Goal: Information Seeking & Learning: Check status

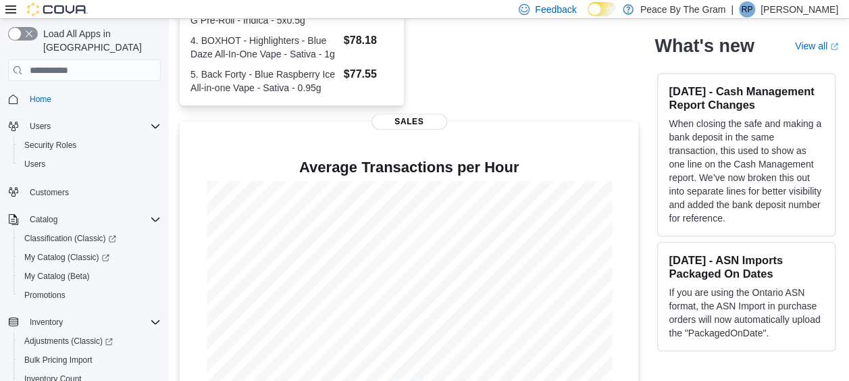
scroll to position [450, 0]
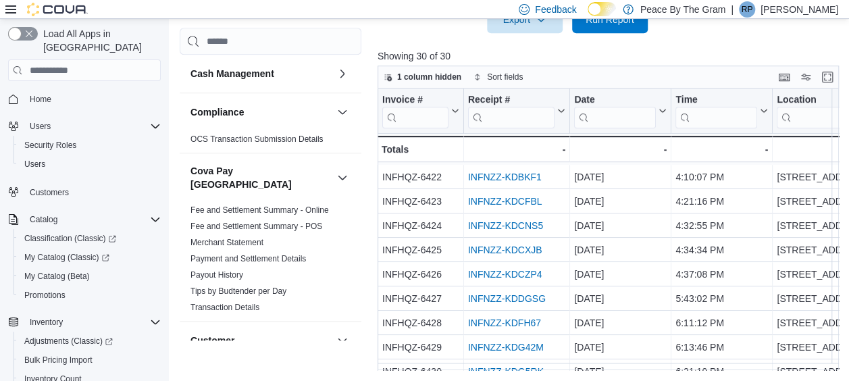
scroll to position [405, 0]
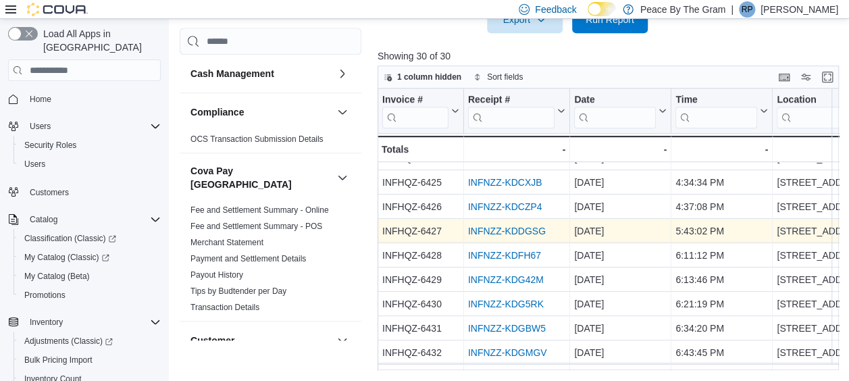
click at [521, 231] on link "INFNZZ-KDDGSG" at bounding box center [507, 231] width 78 height 11
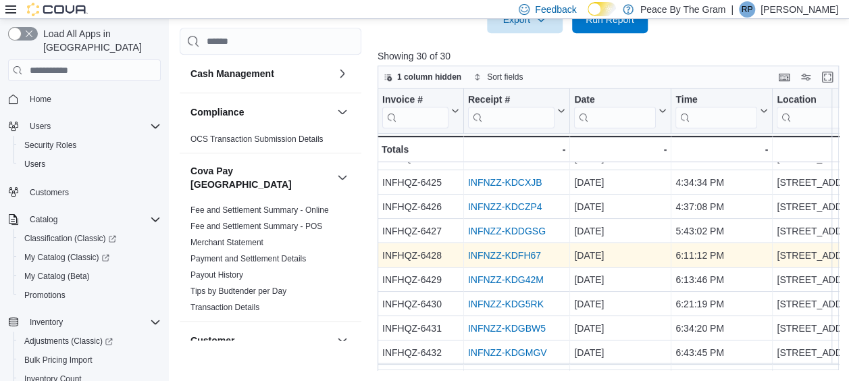
click at [491, 254] on link "INFNZZ-KDFH67" at bounding box center [504, 255] width 73 height 11
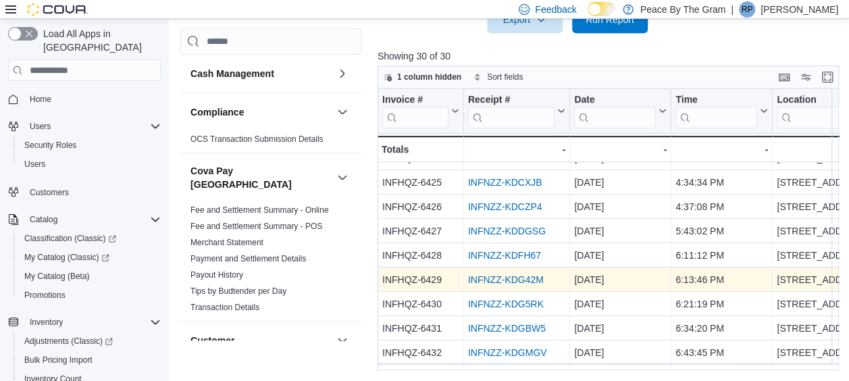
click at [519, 282] on link "INFNZZ-KDG42M" at bounding box center [506, 279] width 76 height 11
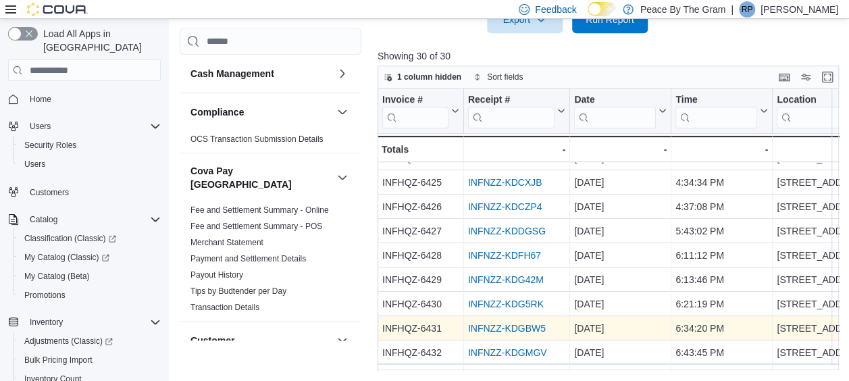
click at [522, 331] on link "INFNZZ-KDGBW5" at bounding box center [507, 328] width 78 height 11
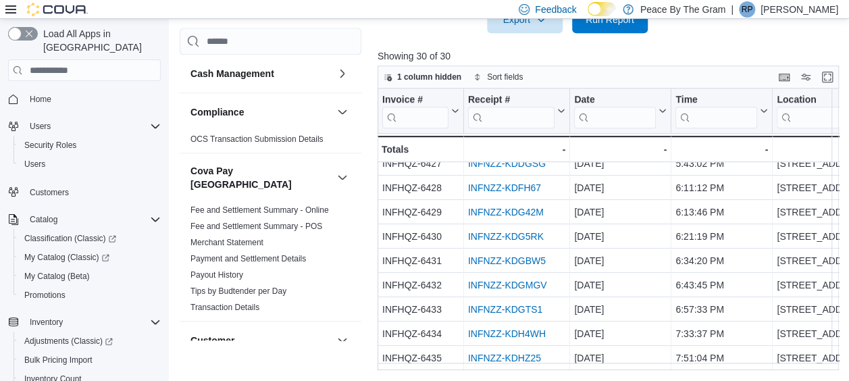
scroll to position [527, 0]
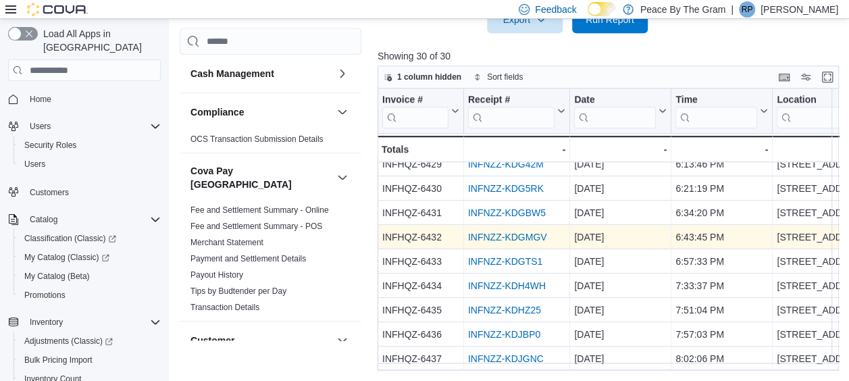
click at [504, 234] on link "INFNZZ-KDGMGV" at bounding box center [507, 237] width 79 height 11
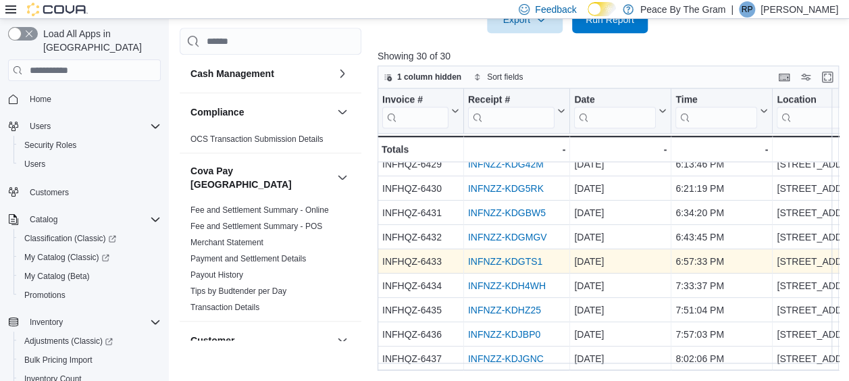
click at [509, 256] on link "INFNZZ-KDGTS1" at bounding box center [505, 261] width 74 height 11
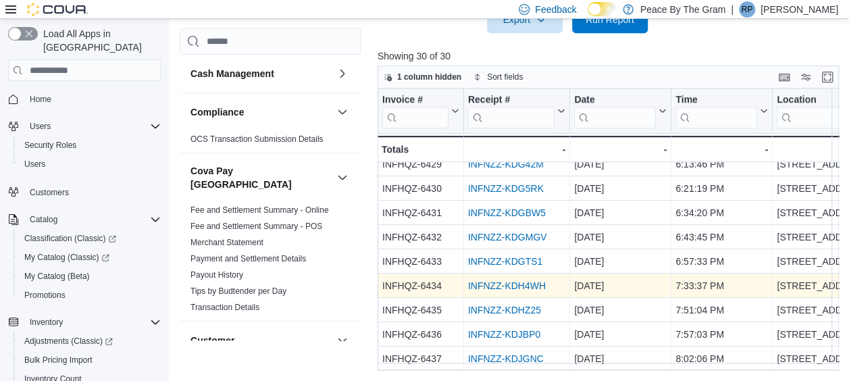
click at [493, 280] on link "INFNZZ-KDH4WH" at bounding box center [507, 285] width 78 height 11
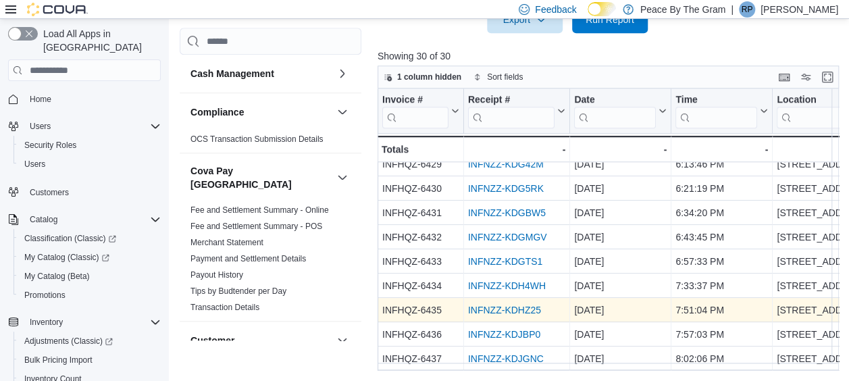
click at [506, 305] on link "INFNZZ-KDHZ25" at bounding box center [504, 310] width 73 height 11
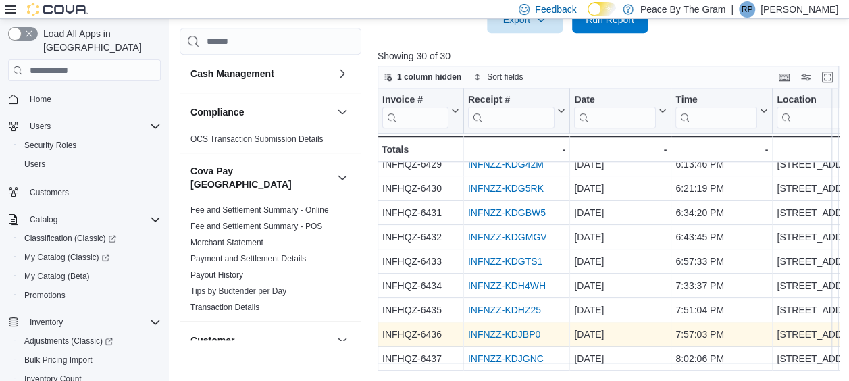
click at [496, 329] on link "INFNZZ-KDJBP0" at bounding box center [504, 334] width 72 height 11
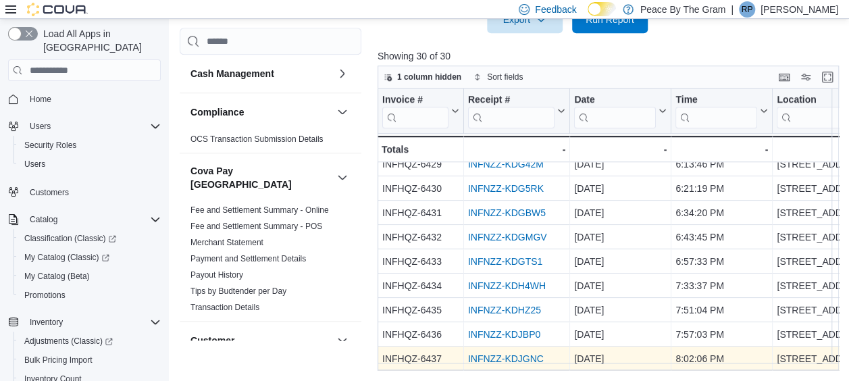
click at [504, 353] on link "INFNZZ-KDJGNC" at bounding box center [506, 358] width 76 height 11
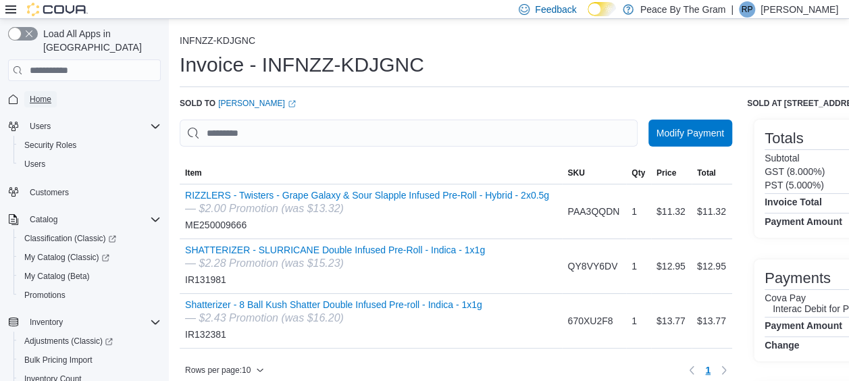
click at [43, 94] on span "Home" at bounding box center [41, 99] width 22 height 11
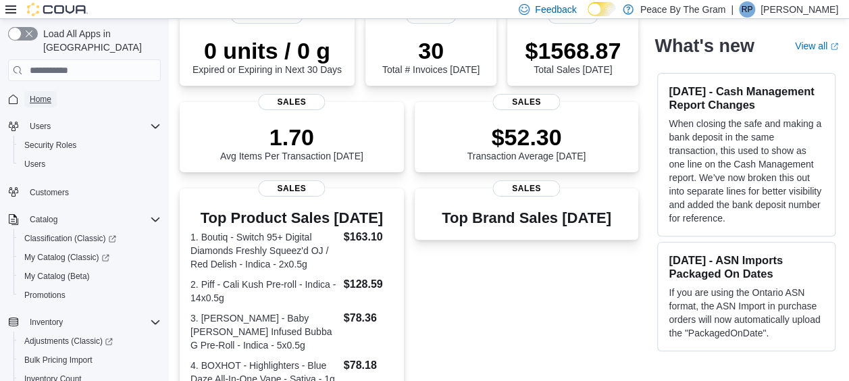
scroll to position [45, 0]
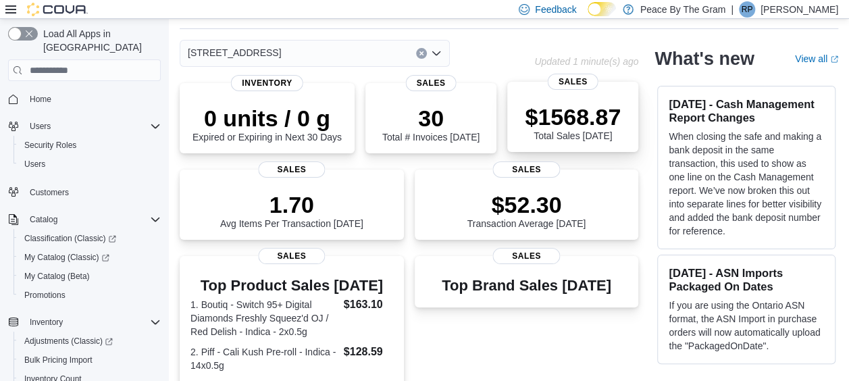
click at [576, 119] on p "$1568.87" at bounding box center [573, 116] width 96 height 27
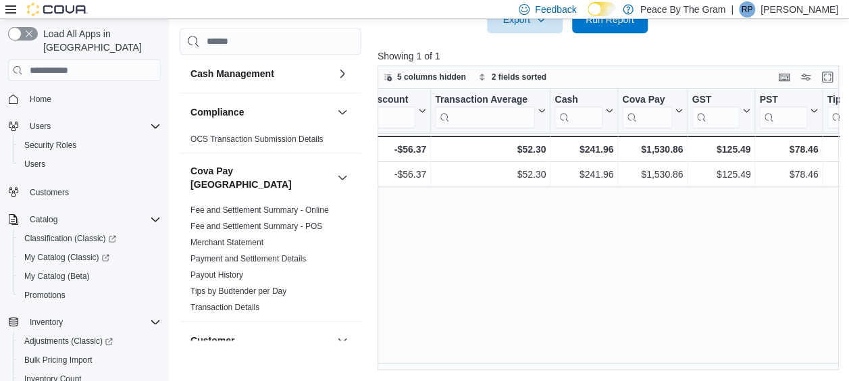
scroll to position [0, 864]
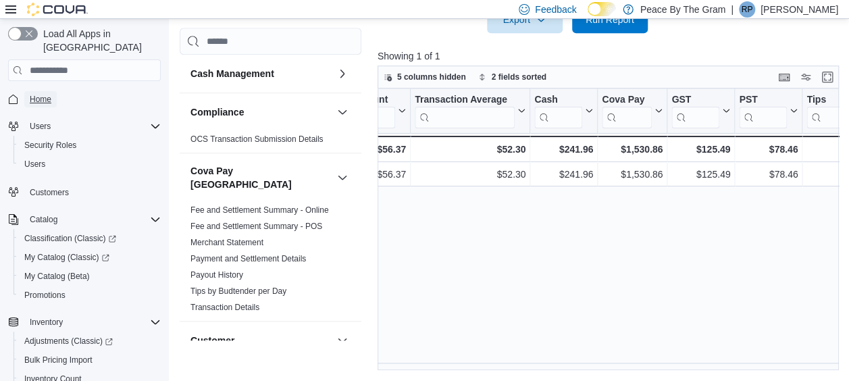
click at [39, 94] on span "Home" at bounding box center [41, 99] width 22 height 11
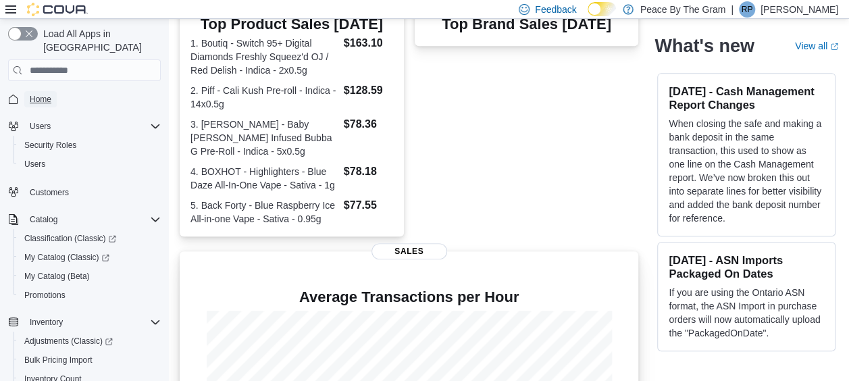
scroll to position [450, 0]
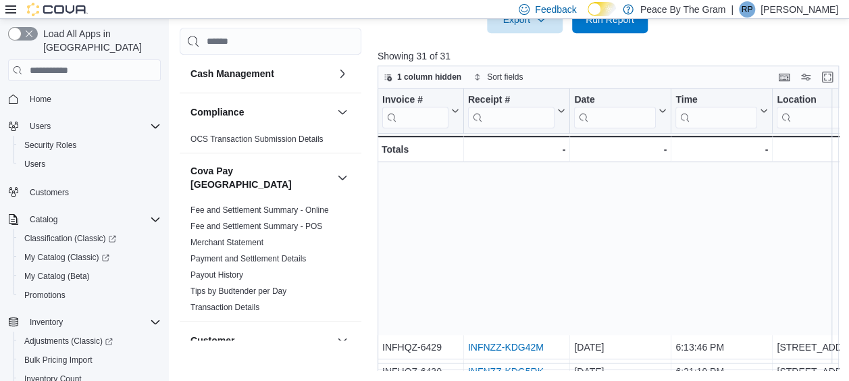
scroll to position [552, 0]
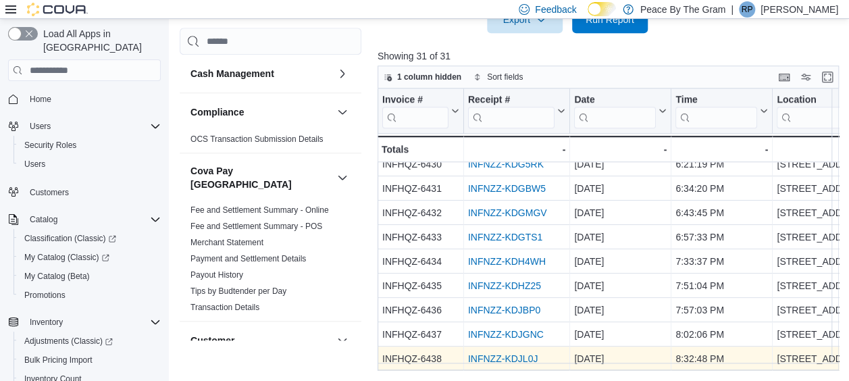
click at [506, 353] on link "INFNZZ-KDJL0J" at bounding box center [503, 358] width 70 height 11
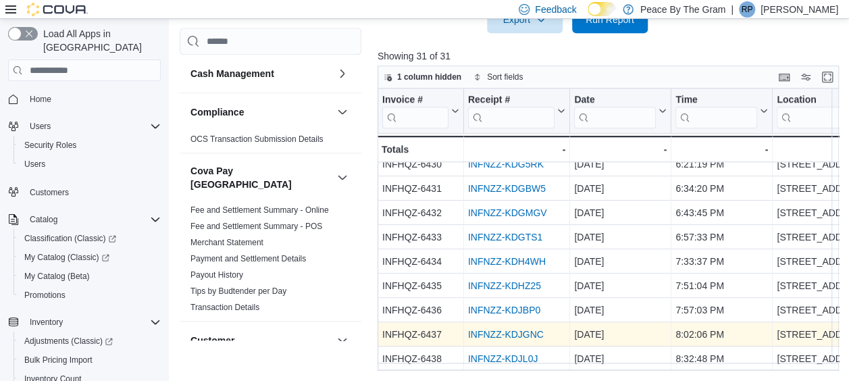
click at [502, 329] on link "INFNZZ-KDJGNC" at bounding box center [506, 334] width 76 height 11
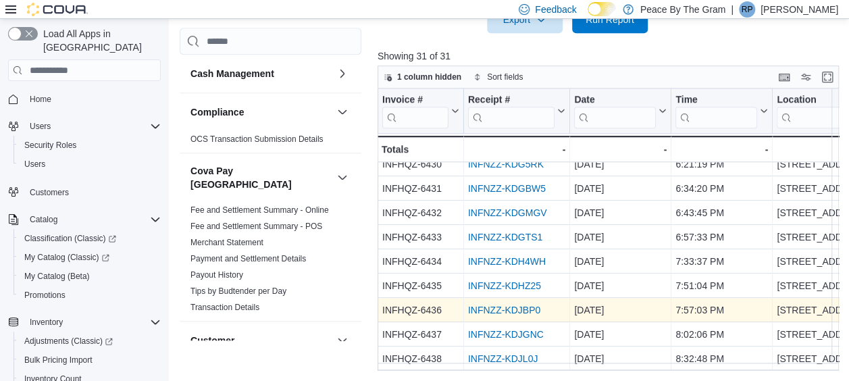
click at [493, 305] on link "INFNZZ-KDJBP0" at bounding box center [504, 310] width 72 height 11
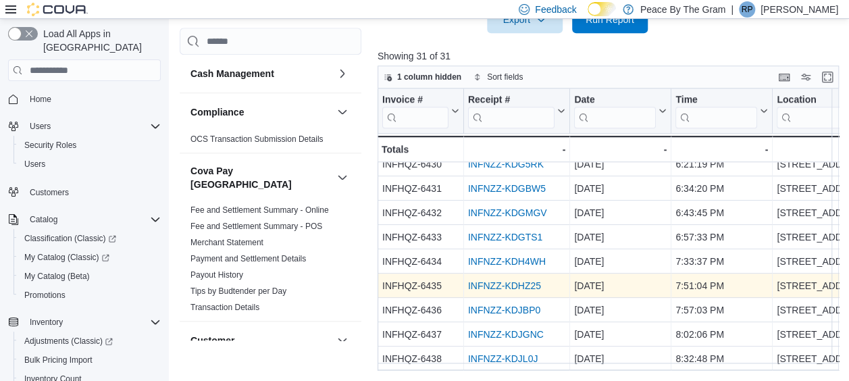
click at [496, 280] on link "INFNZZ-KDHZ25" at bounding box center [504, 285] width 73 height 11
click at [485, 280] on link "INFNZZ-KDHZ25" at bounding box center [504, 285] width 73 height 11
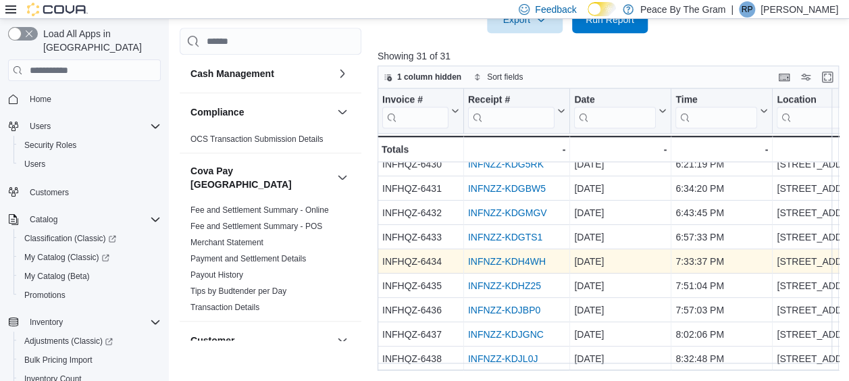
click at [494, 256] on link "INFNZZ-KDH4WH" at bounding box center [507, 261] width 78 height 11
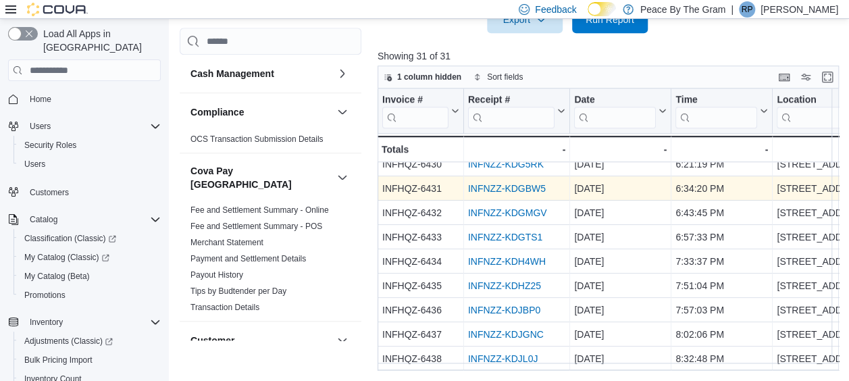
click at [469, 183] on link "INFNZZ-KDGBW5" at bounding box center [507, 188] width 78 height 11
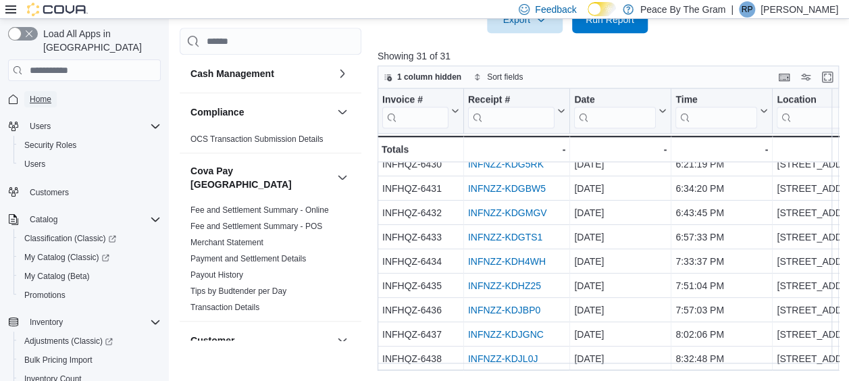
click at [47, 94] on span "Home" at bounding box center [41, 99] width 22 height 11
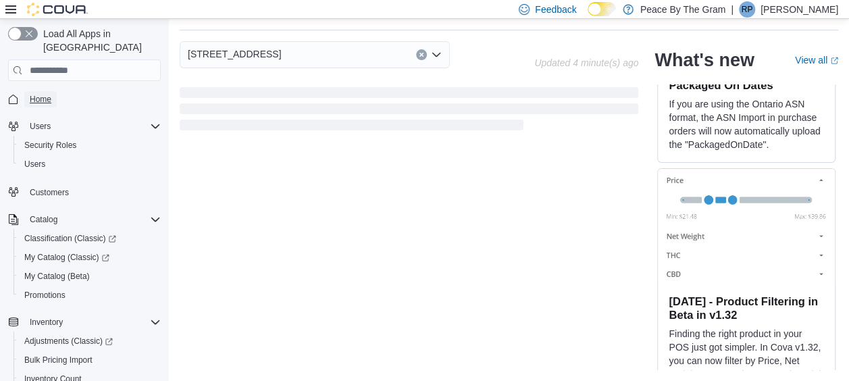
scroll to position [45, 0]
